Goal: Navigation & Orientation: Find specific page/section

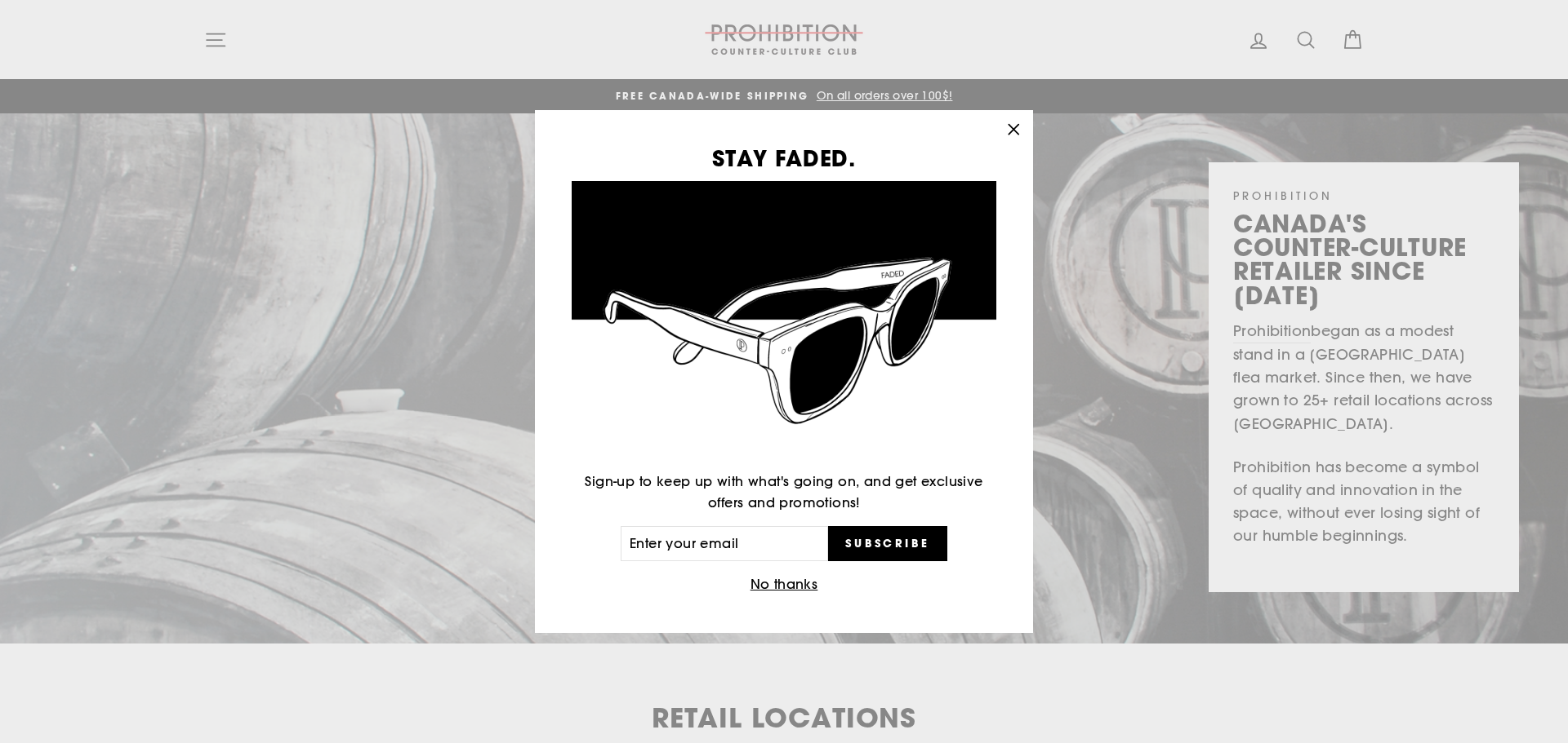
click at [223, 44] on div "STAY FADED. Sign-up to keep up with what's going on, and get exclusive offers a…" at bounding box center [784, 372] width 1568 height 743
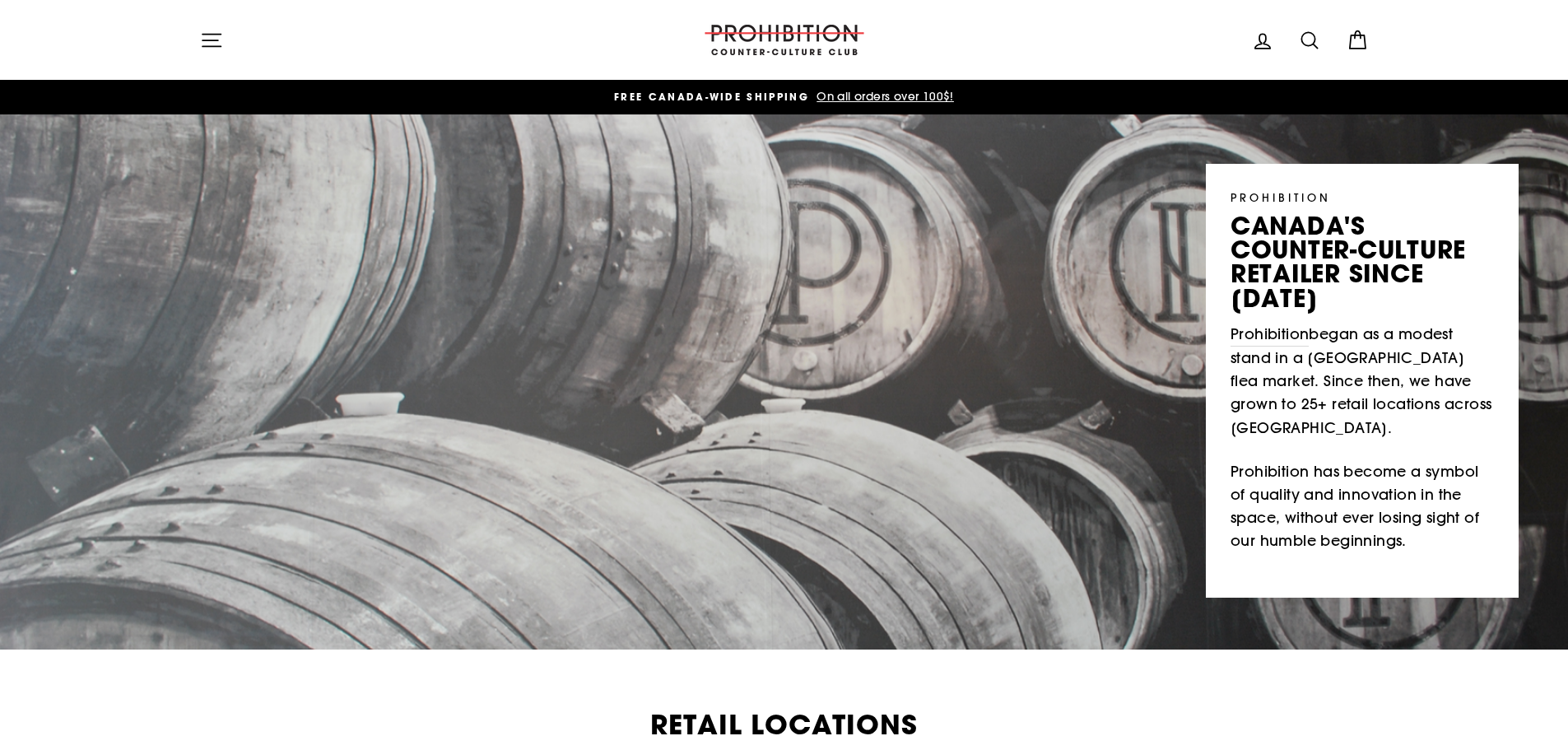
click at [219, 39] on icon "button" at bounding box center [211, 40] width 23 height 23
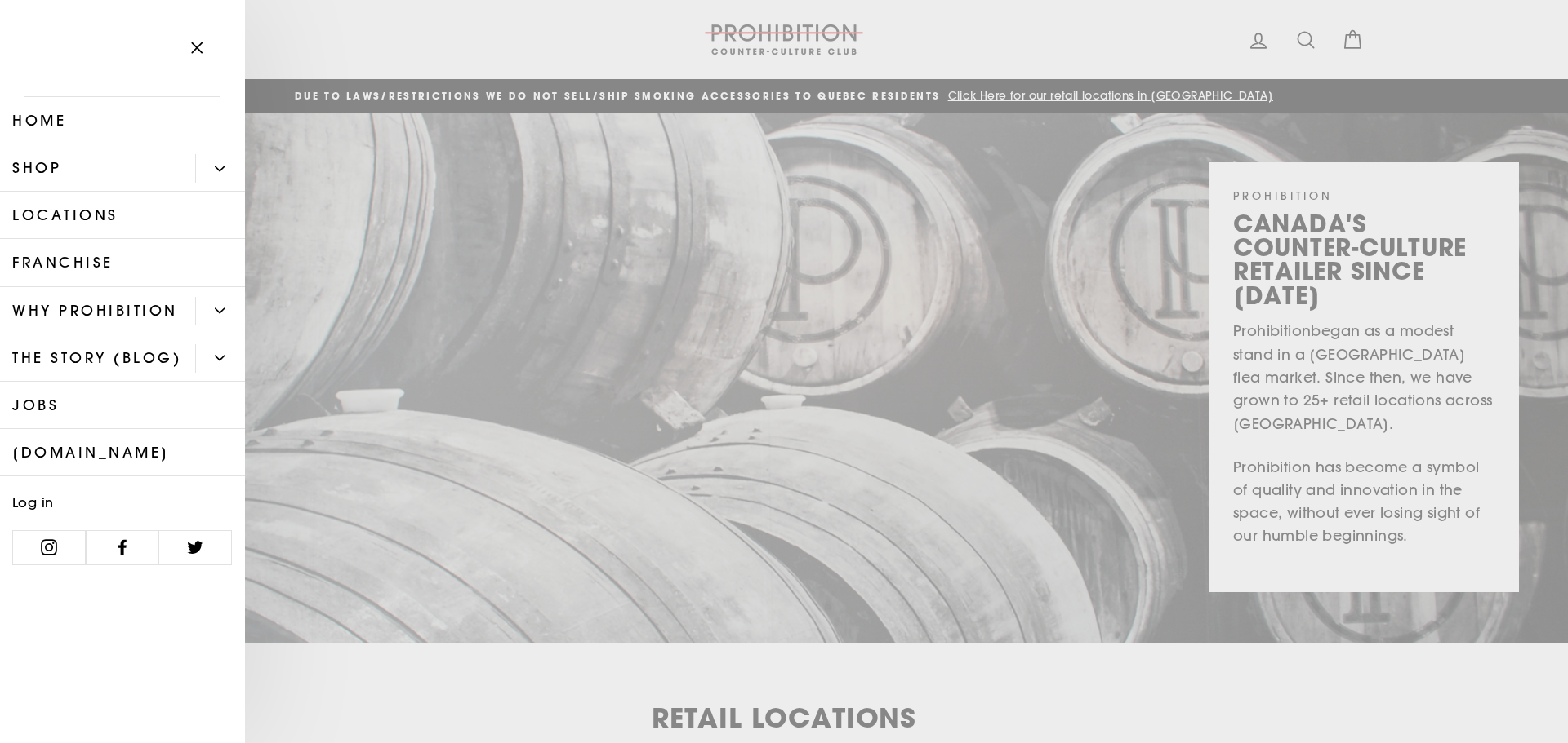
click at [221, 168] on icon "Primary" at bounding box center [220, 169] width 10 height 10
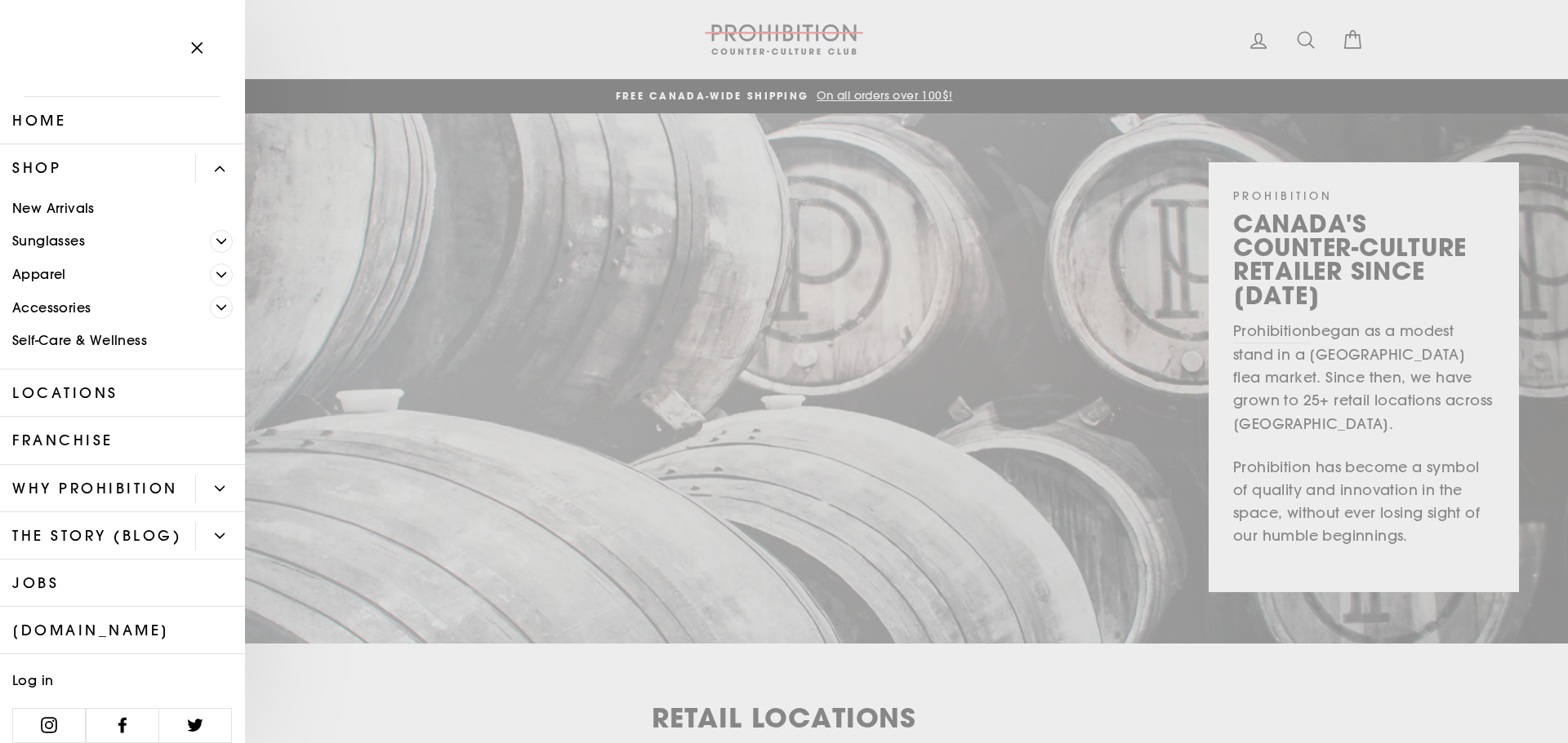
click at [93, 338] on link "Self-Care & Wellness" at bounding box center [123, 341] width 245 height 33
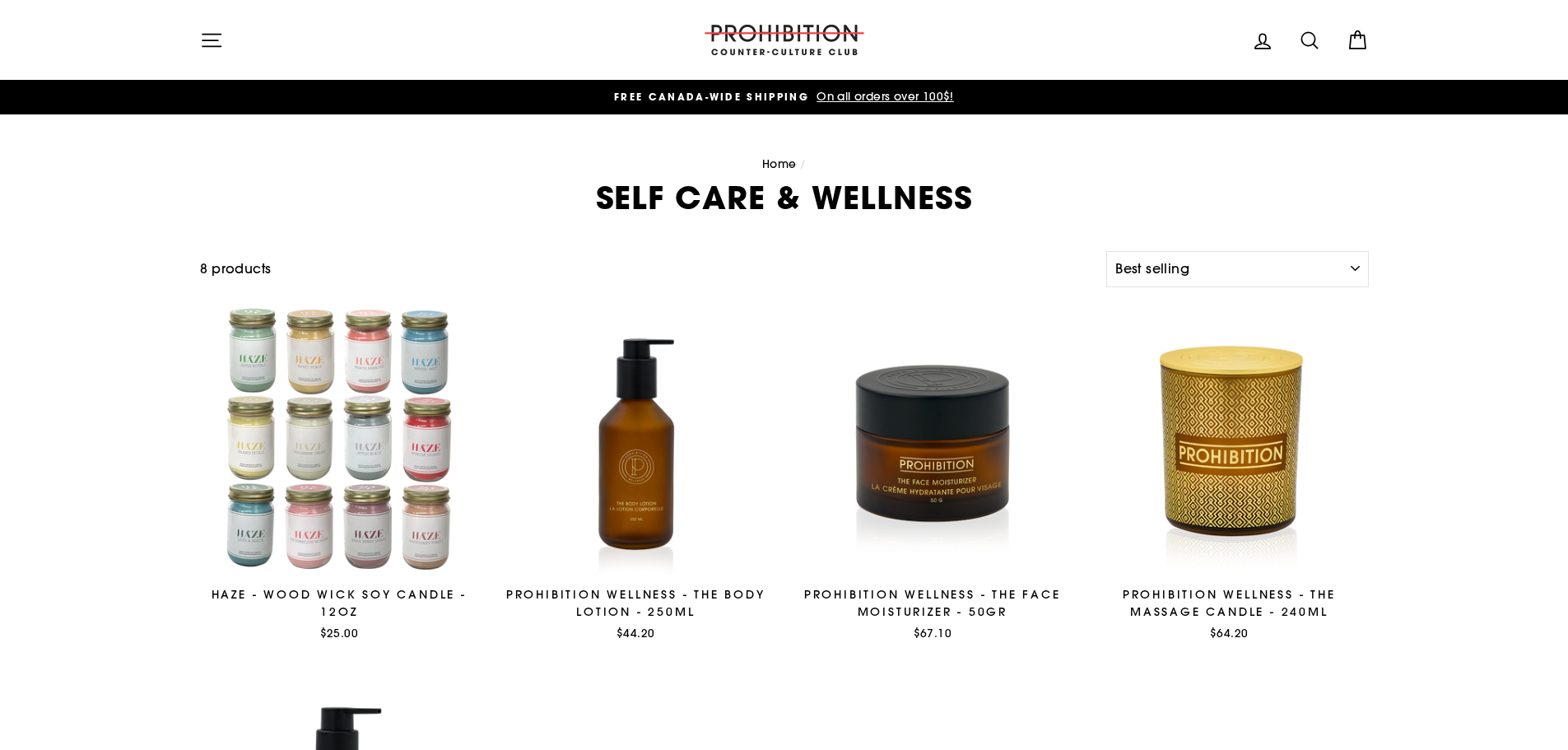
select select "best-selling"
click at [818, 47] on img at bounding box center [784, 40] width 165 height 31
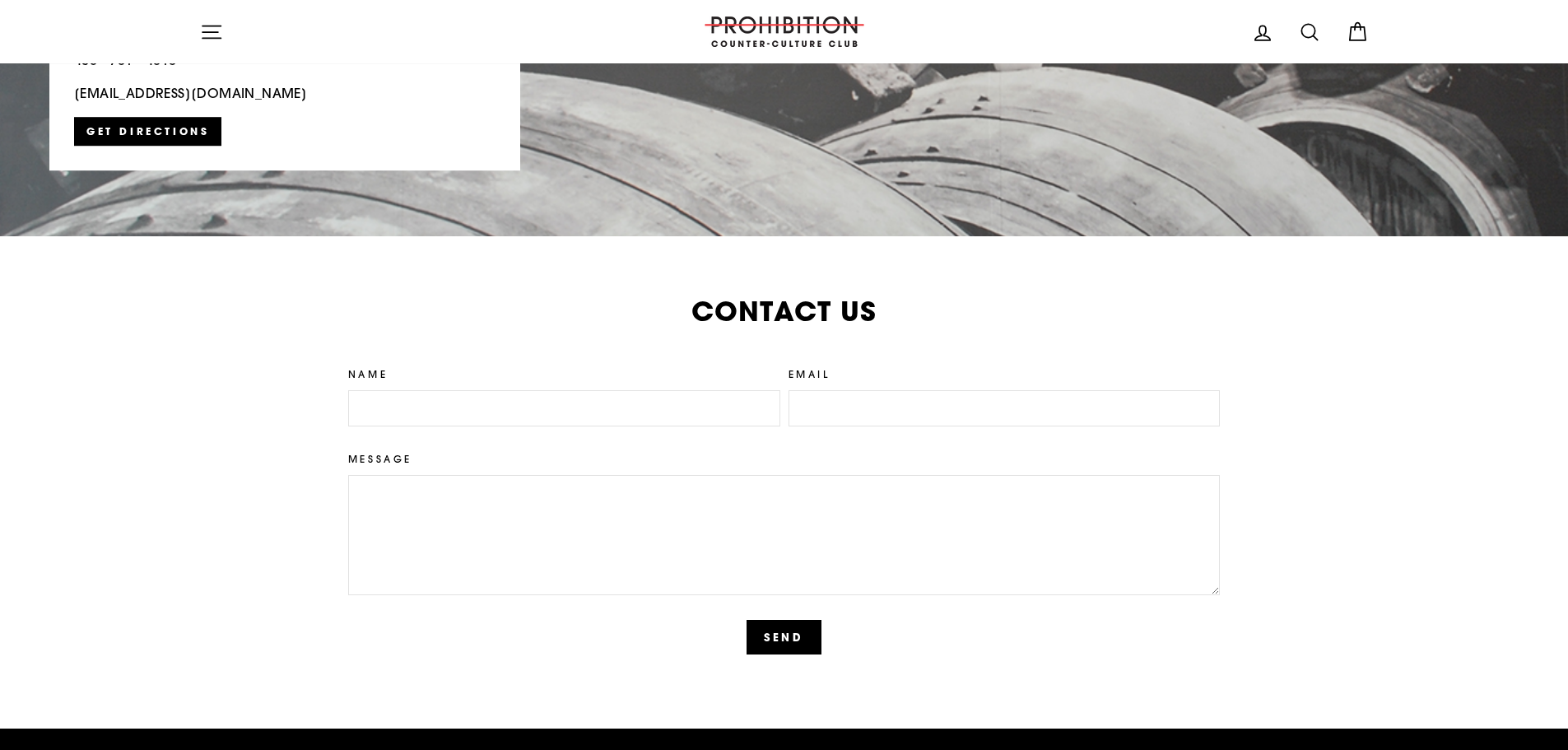
scroll to position [3872, 0]
